Goal: Browse casually: Explore the website without a specific task or goal

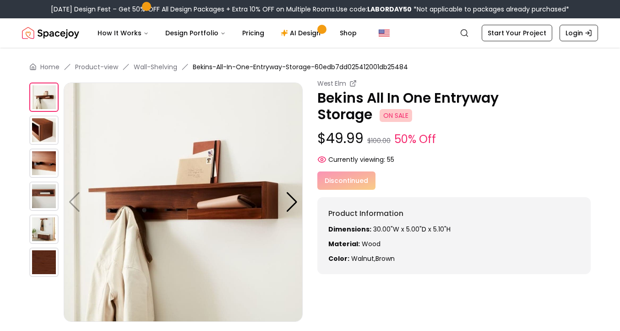
click at [40, 135] on img at bounding box center [43, 129] width 29 height 29
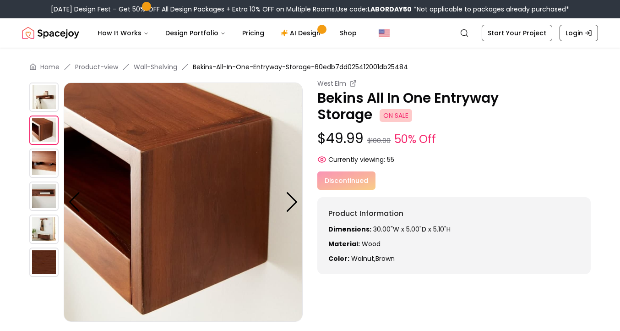
click at [43, 157] on img at bounding box center [43, 162] width 29 height 29
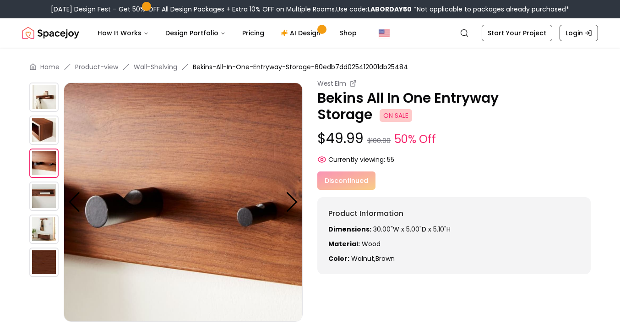
click at [43, 195] on img at bounding box center [43, 195] width 29 height 29
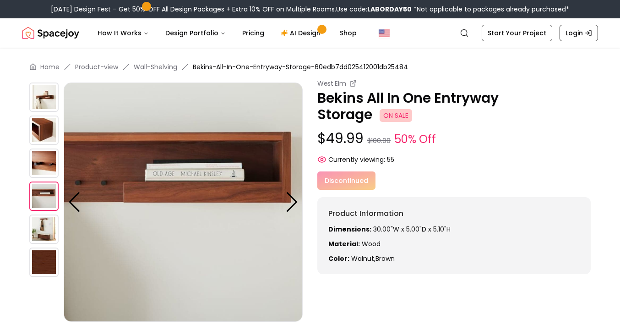
click at [49, 216] on img at bounding box center [43, 228] width 29 height 29
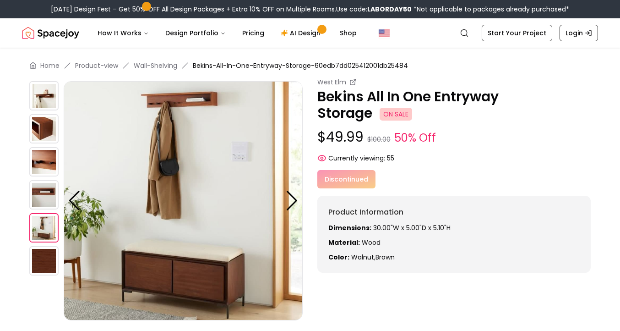
click at [48, 234] on img at bounding box center [43, 227] width 29 height 29
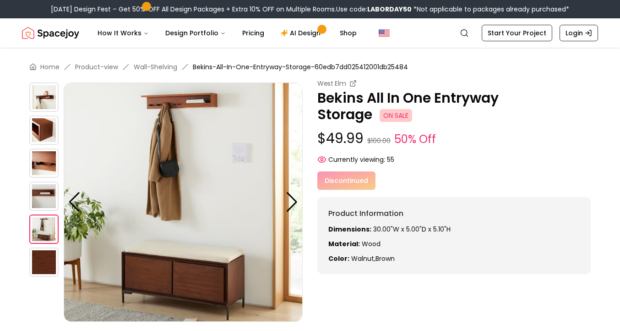
scroll to position [3, 0]
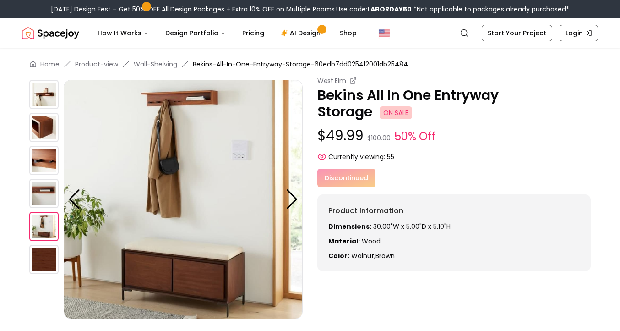
click at [52, 263] on img at bounding box center [43, 259] width 29 height 29
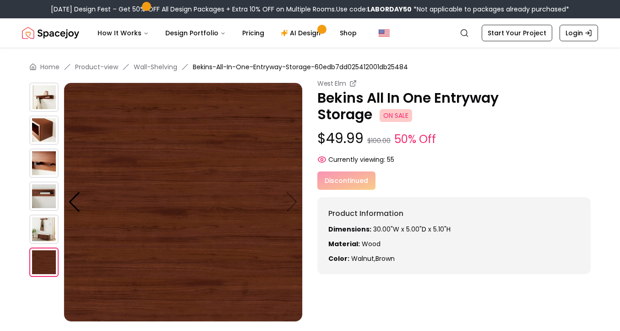
scroll to position [0, 0]
click at [41, 107] on img at bounding box center [43, 96] width 29 height 29
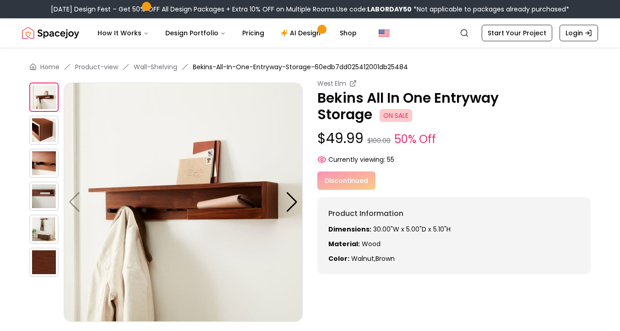
click at [293, 191] on img at bounding box center [183, 201] width 239 height 239
click at [293, 195] on div at bounding box center [292, 202] width 12 height 20
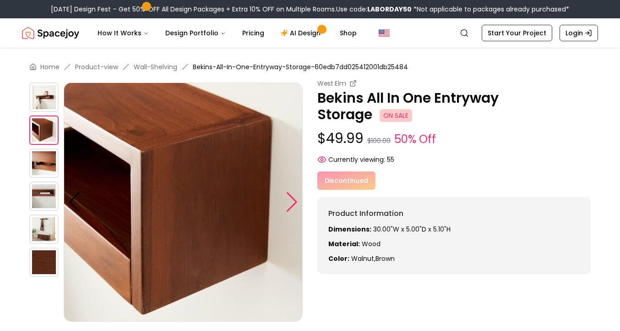
click at [293, 195] on div at bounding box center [292, 202] width 12 height 20
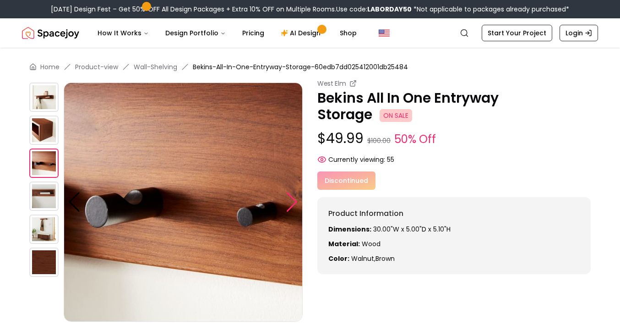
click at [293, 195] on div at bounding box center [292, 202] width 12 height 20
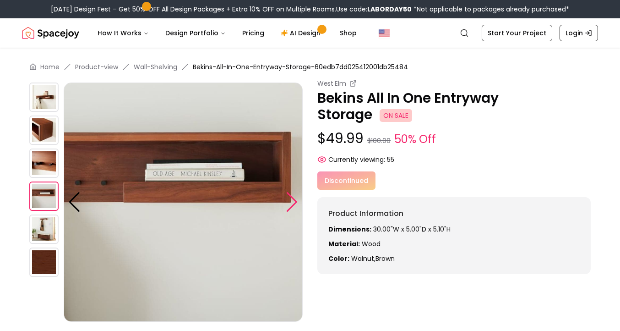
click at [293, 195] on div at bounding box center [292, 202] width 12 height 20
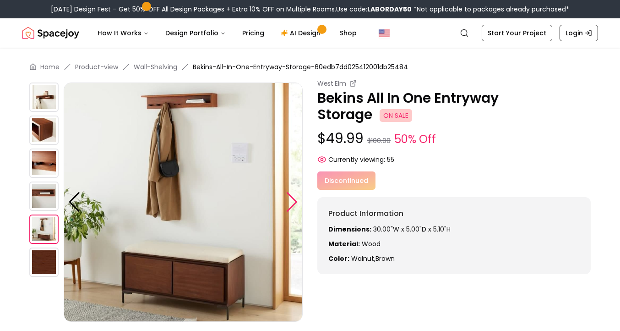
click at [293, 195] on div at bounding box center [292, 202] width 12 height 20
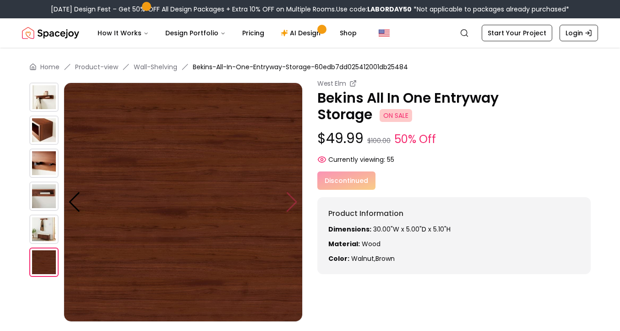
click at [293, 195] on img at bounding box center [183, 201] width 239 height 239
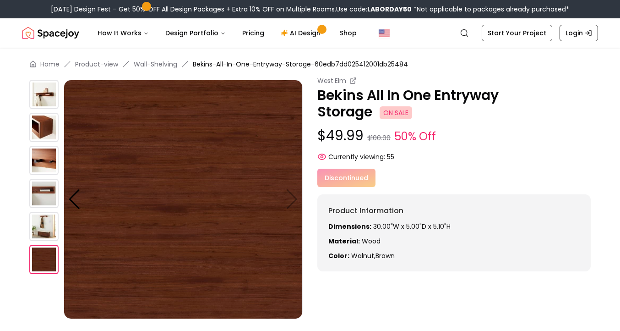
scroll to position [4, 0]
